Goal: Find specific page/section: Find specific page/section

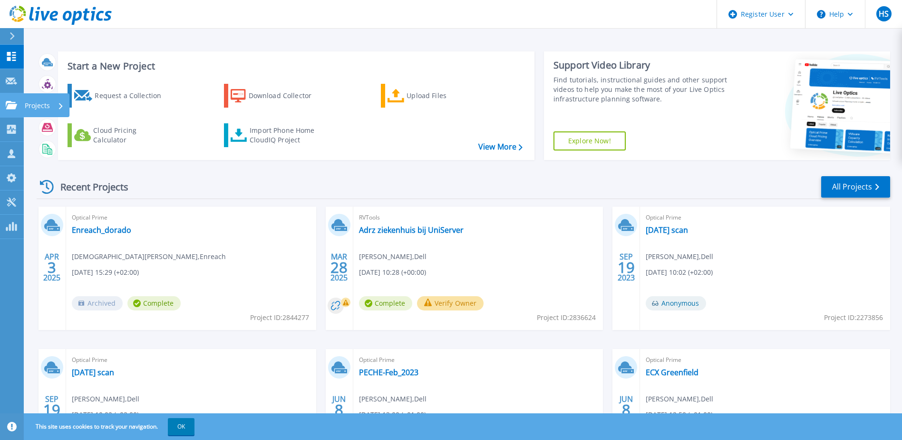
click at [27, 102] on p "Projects" at bounding box center [37, 105] width 25 height 25
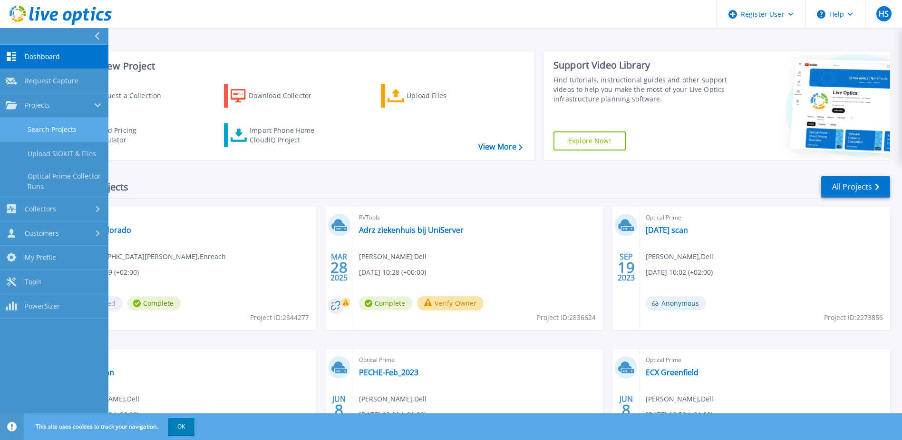
click at [49, 125] on link "Search Projects" at bounding box center [54, 129] width 108 height 24
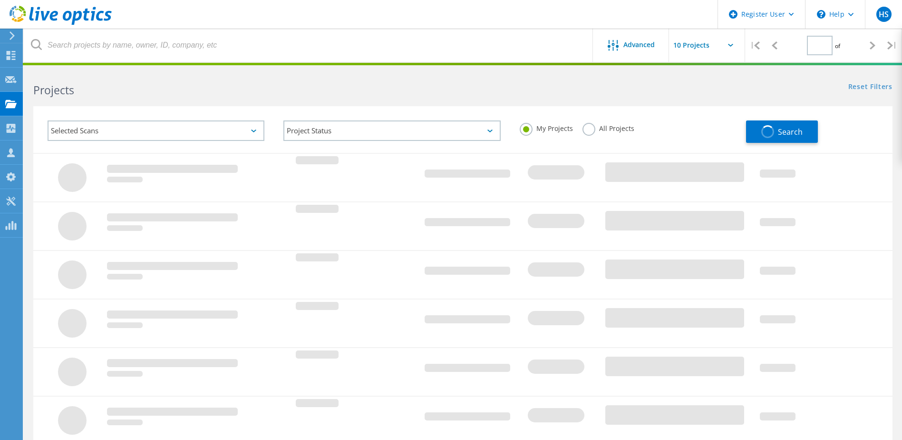
type input "1"
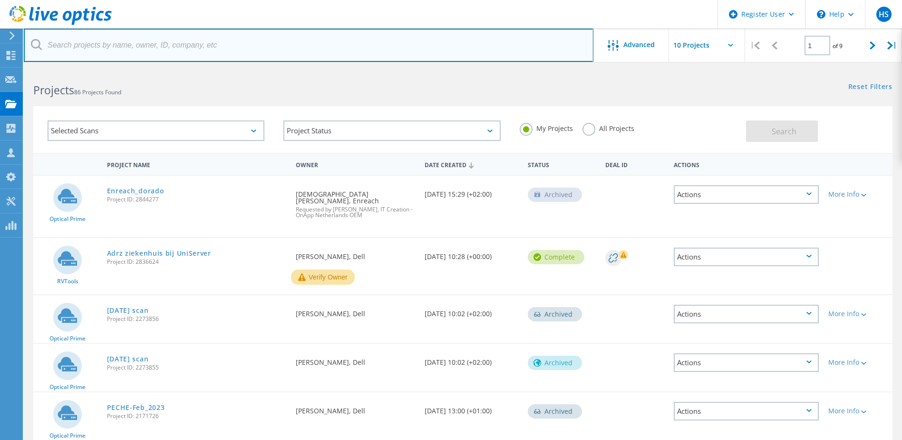
click at [134, 43] on input "text" at bounding box center [309, 45] width 570 height 33
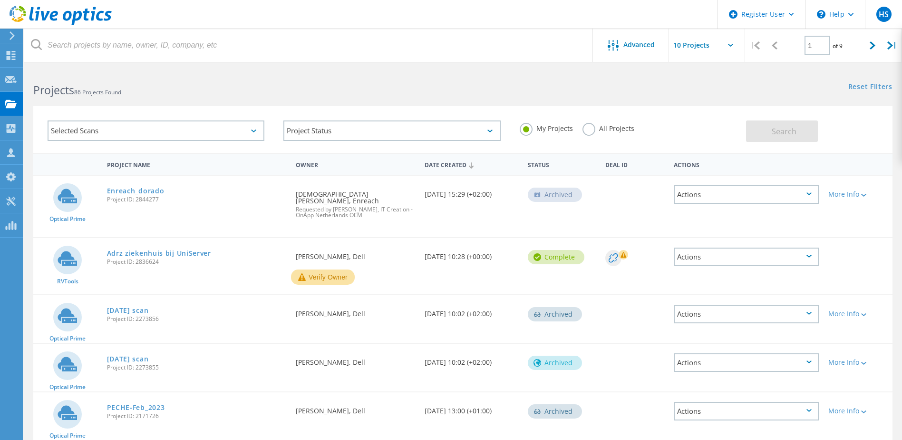
click at [586, 127] on label "All Projects" at bounding box center [609, 127] width 52 height 9
click at [0, 0] on input "All Projects" at bounding box center [0, 0] width 0 height 0
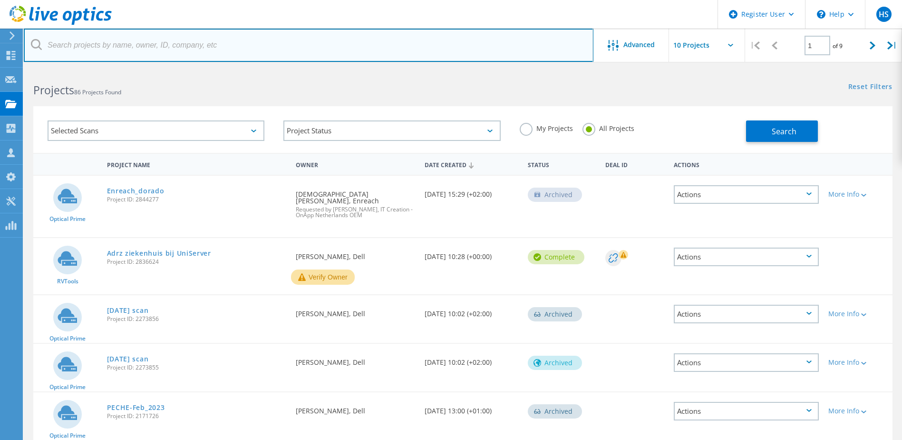
click at [129, 46] on input "text" at bounding box center [309, 45] width 570 height 33
type input "rooyse"
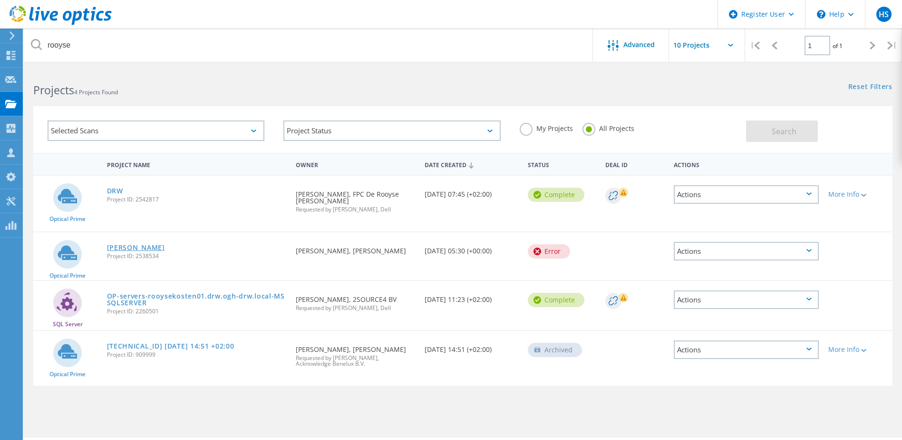
click at [133, 244] on link "Rooyse Wissel" at bounding box center [136, 247] width 58 height 7
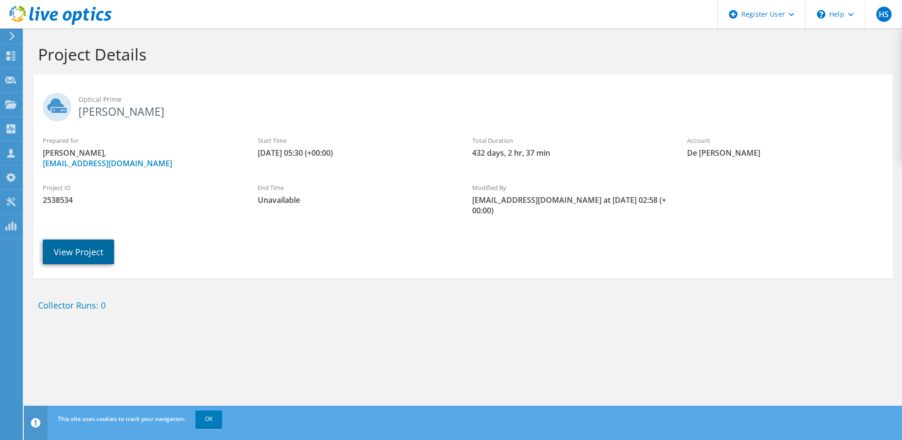
click at [77, 252] on link "View Project" at bounding box center [78, 251] width 71 height 25
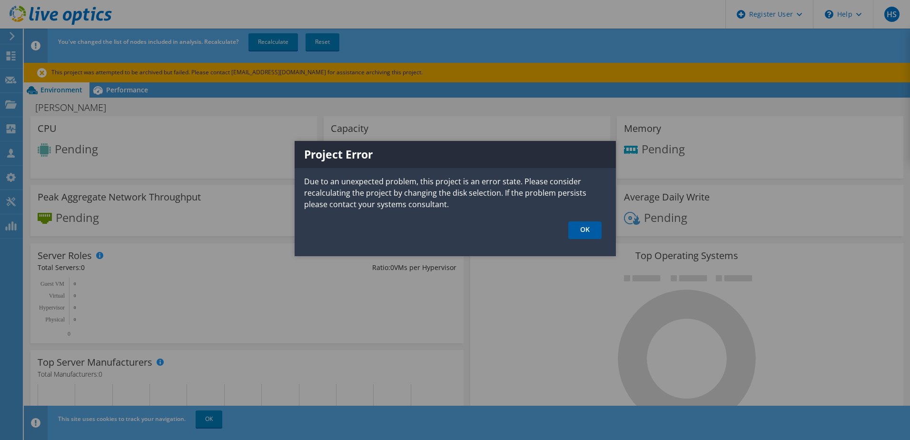
click at [583, 231] on link "OK" at bounding box center [584, 230] width 33 height 18
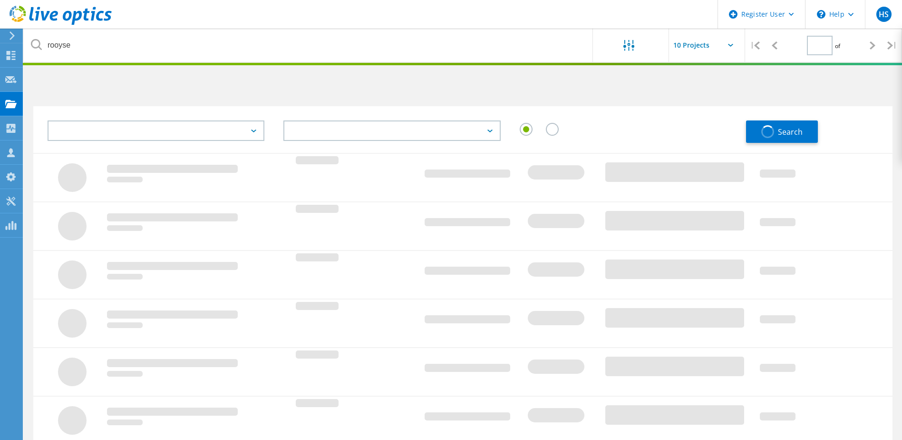
type input "1"
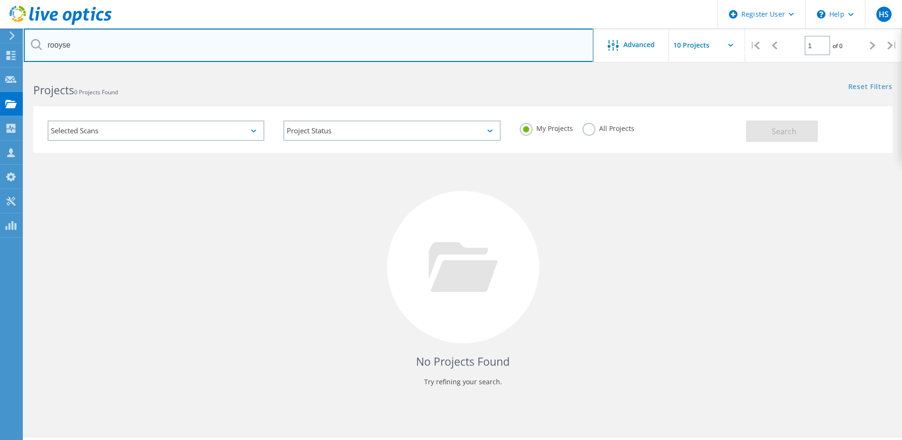
click at [117, 52] on input "rooyse" at bounding box center [309, 45] width 570 height 33
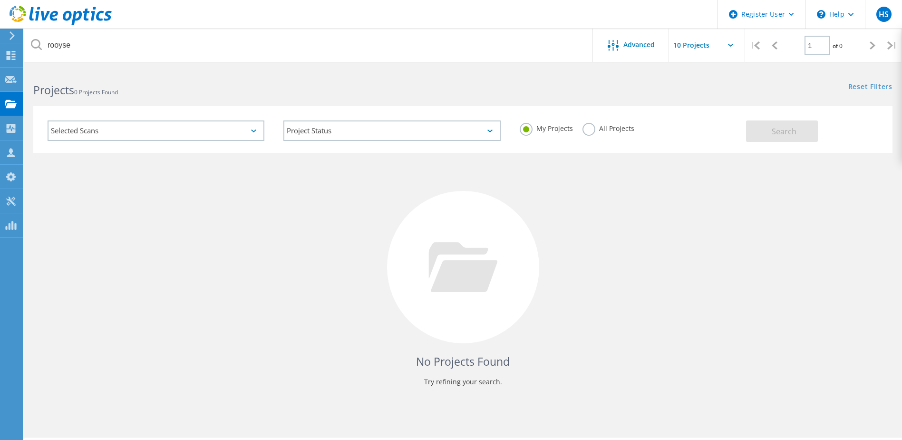
click at [586, 127] on label "All Projects" at bounding box center [609, 127] width 52 height 9
click at [0, 0] on input "All Projects" at bounding box center [0, 0] width 0 height 0
click at [797, 126] on button "Search" at bounding box center [782, 130] width 72 height 21
